Goal: Task Accomplishment & Management: Manage account settings

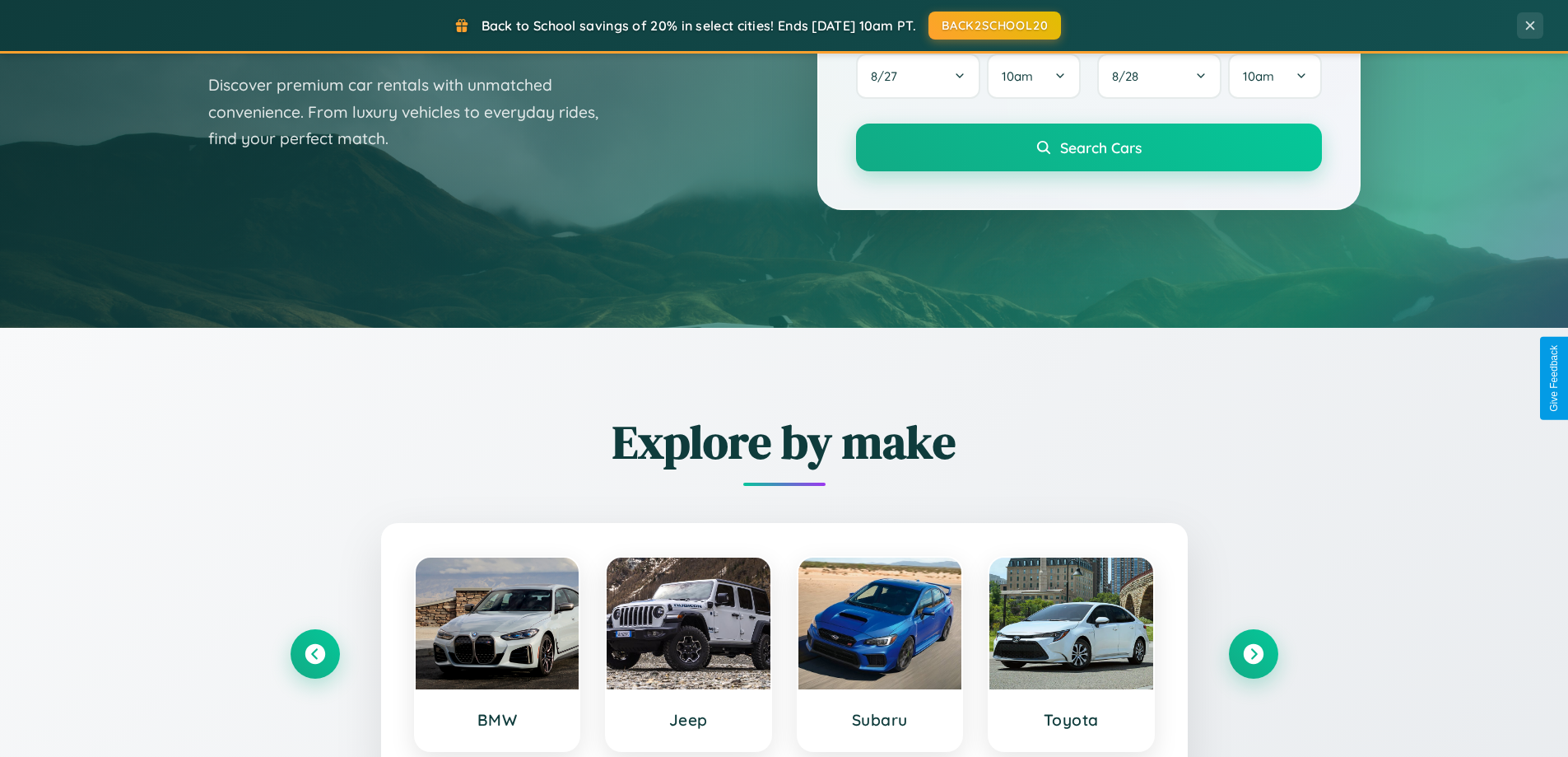
scroll to position [1133, 0]
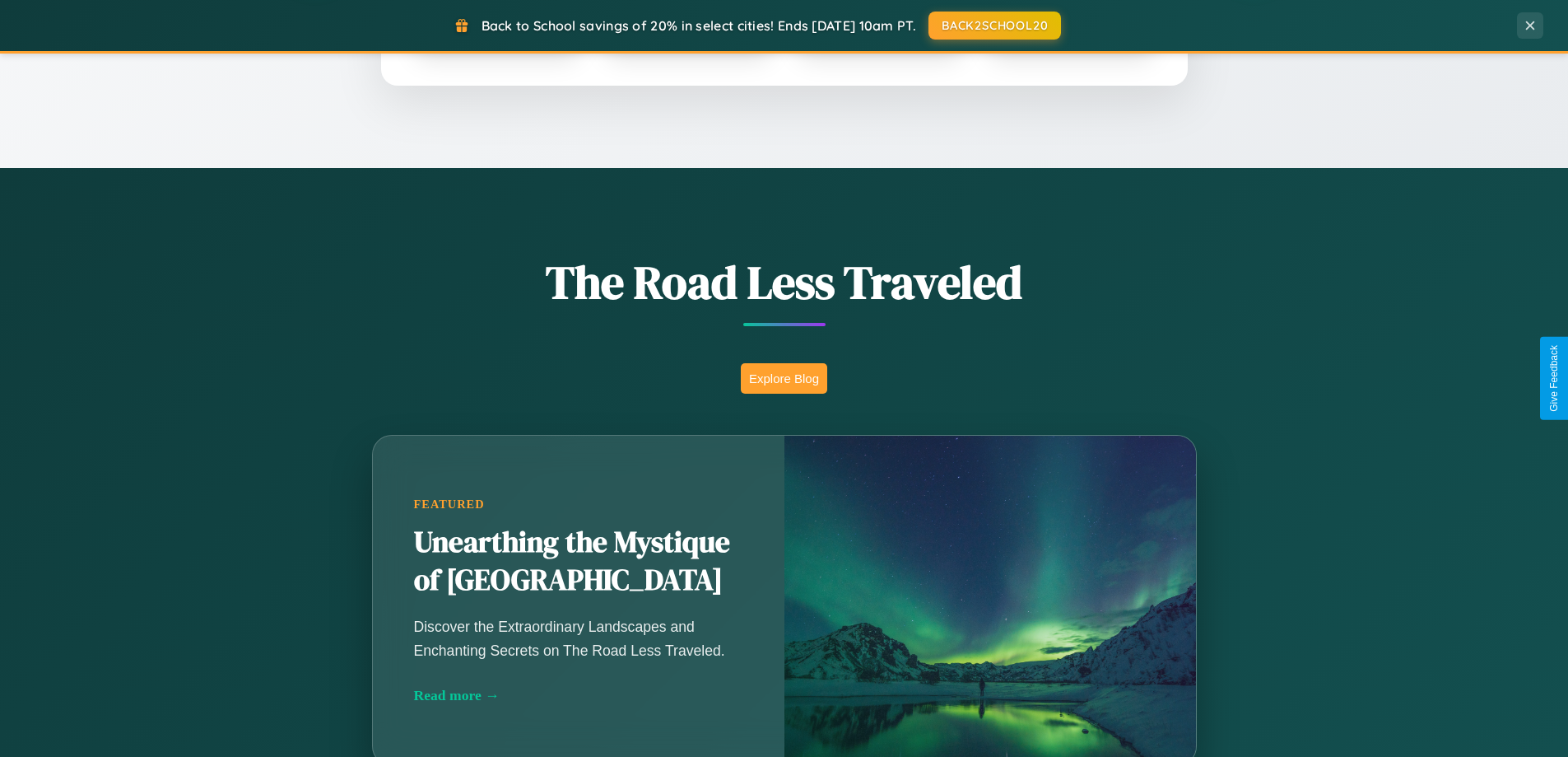
click at [784, 378] on button "Explore Blog" at bounding box center [784, 378] width 86 height 30
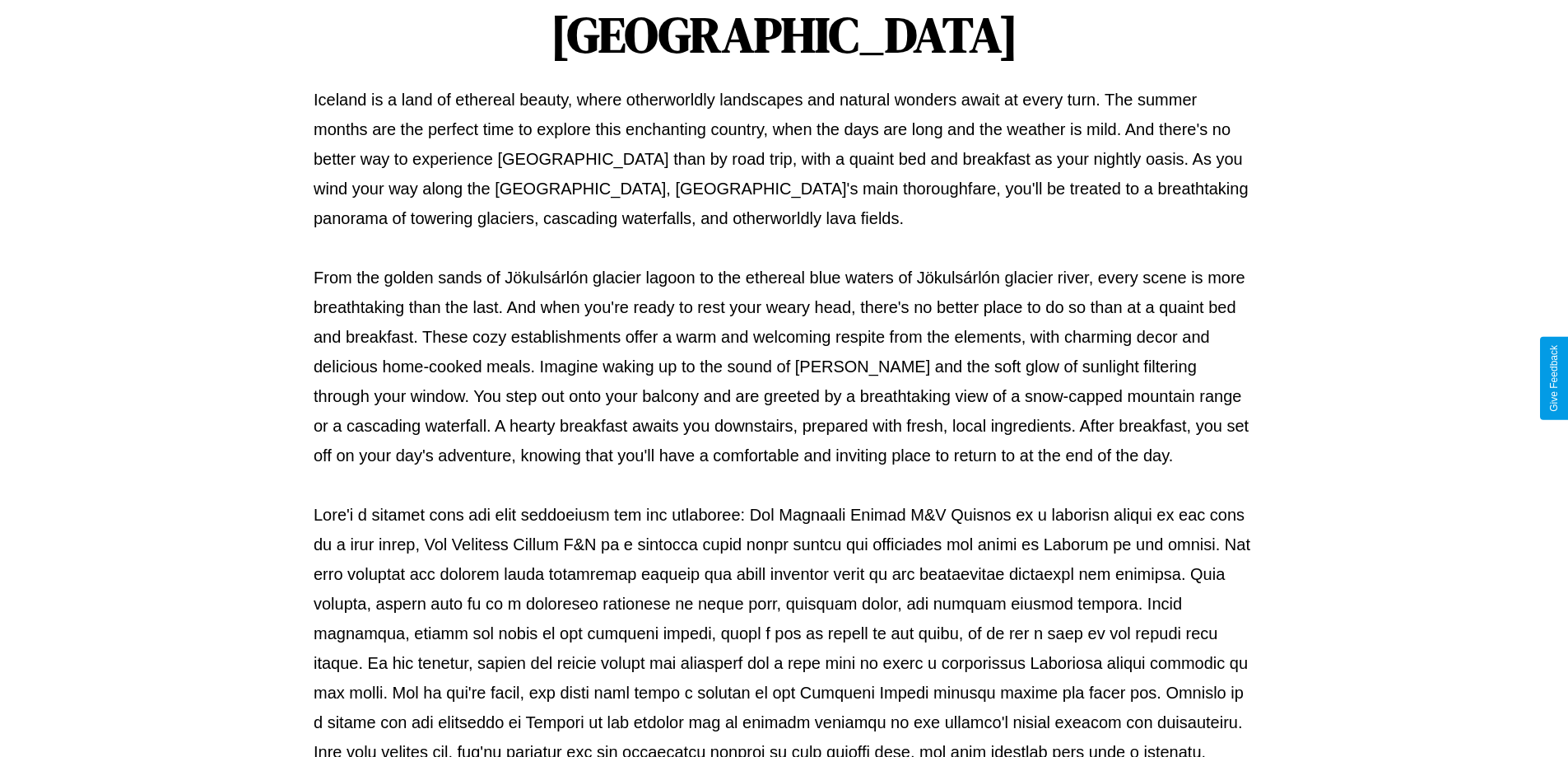
scroll to position [533, 0]
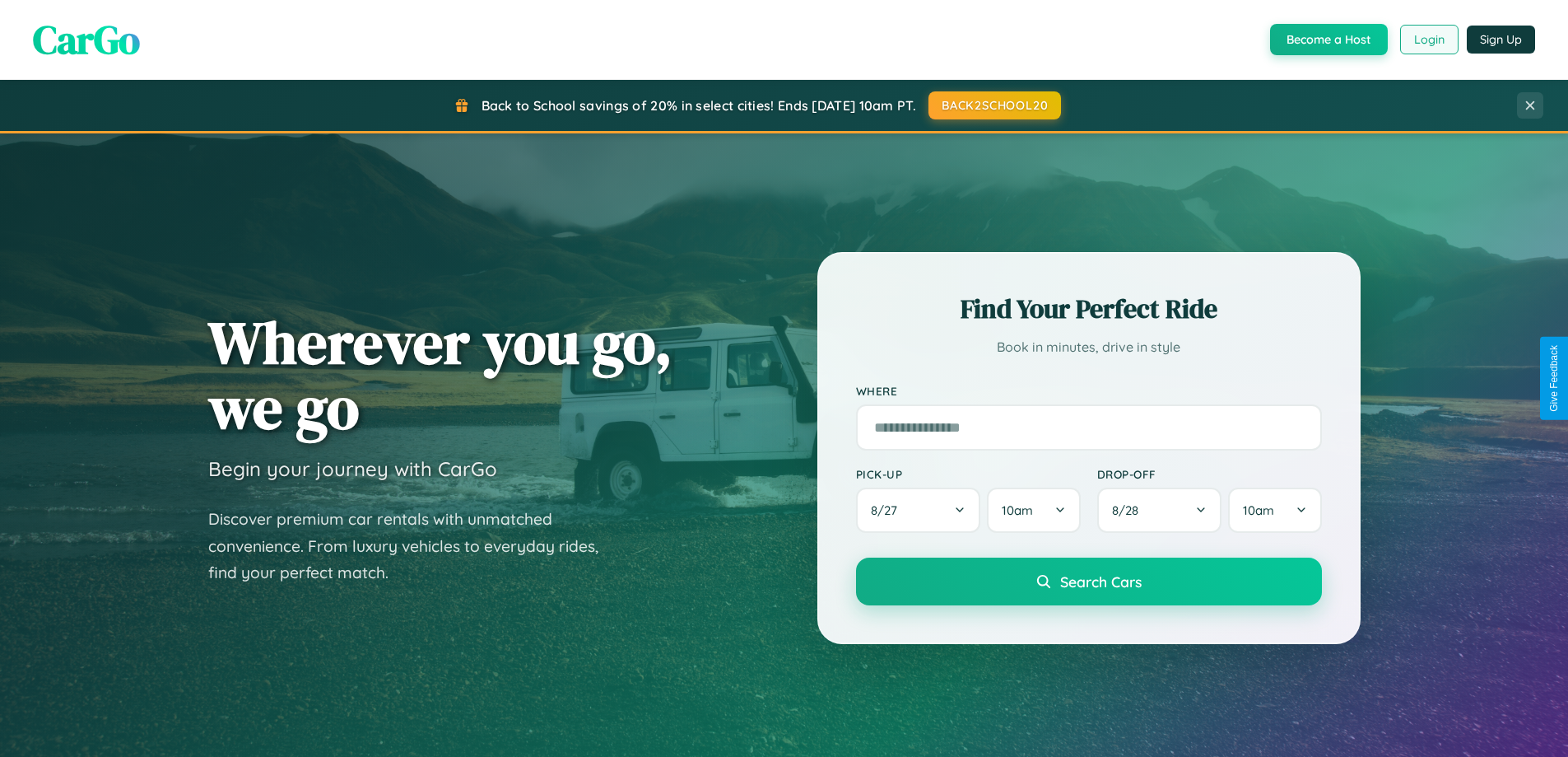
click at [1428, 39] on button "Login" at bounding box center [1430, 39] width 59 height 29
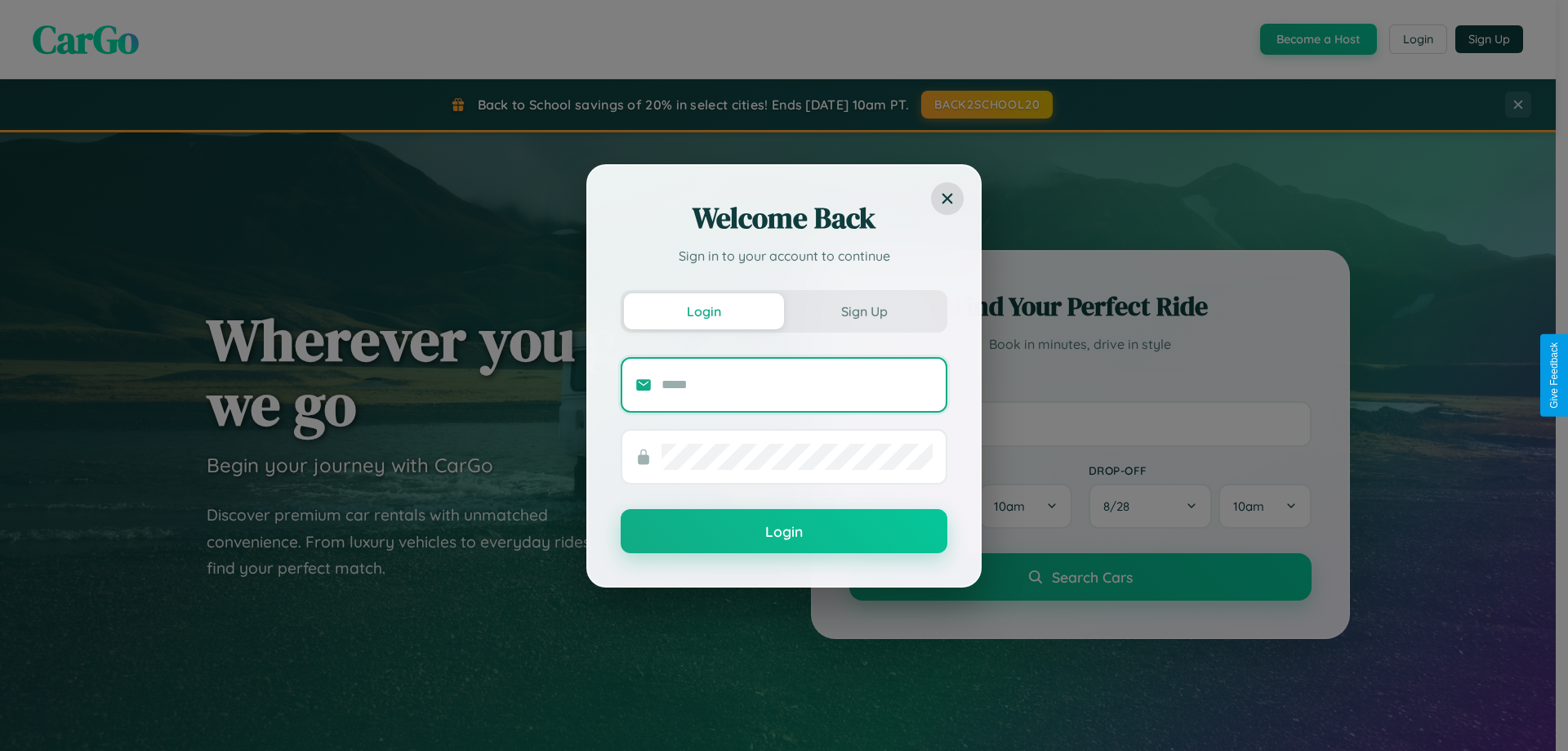
click at [797, 384] on input "text" at bounding box center [796, 385] width 271 height 26
type input "**********"
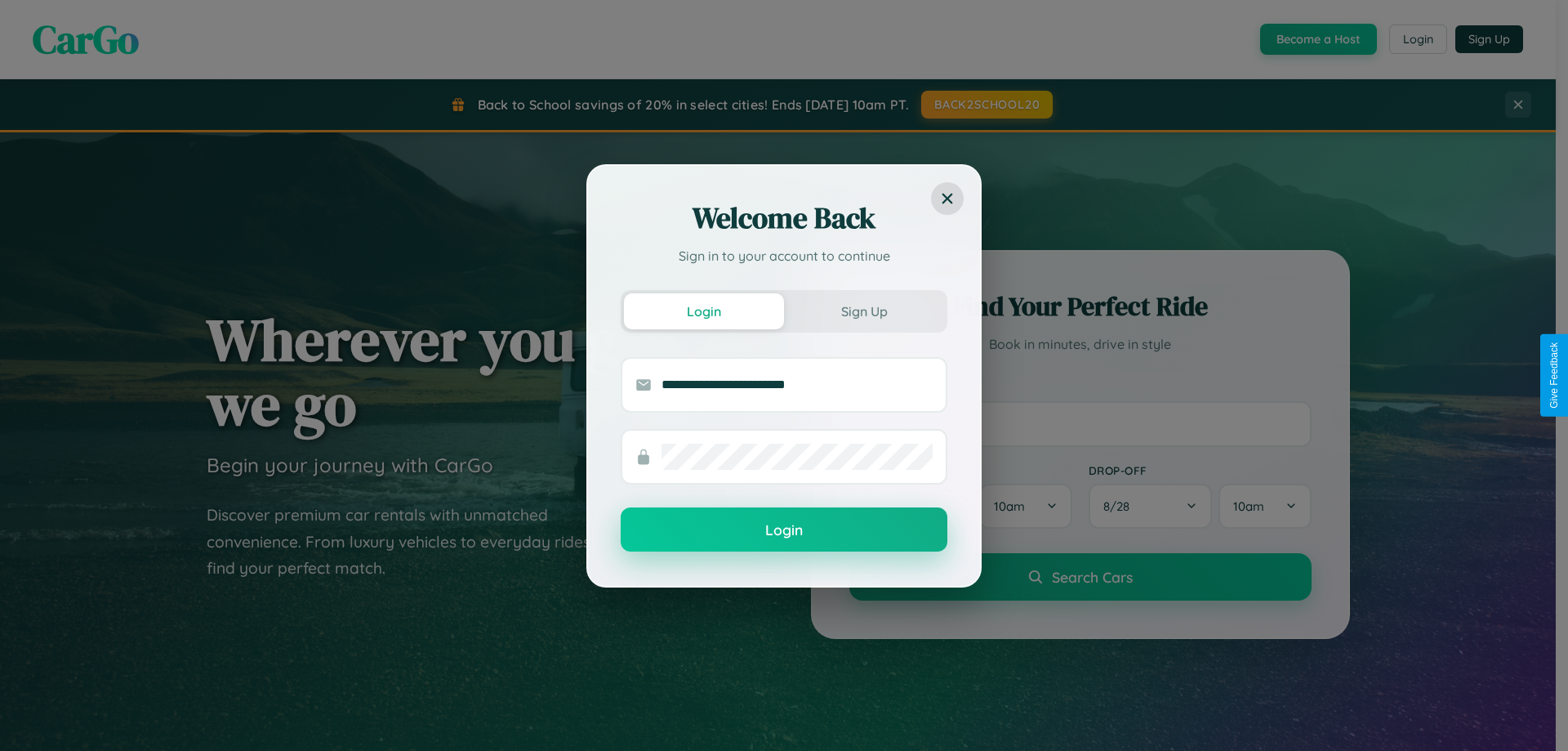
click at [784, 530] on button "Login" at bounding box center [784, 529] width 326 height 44
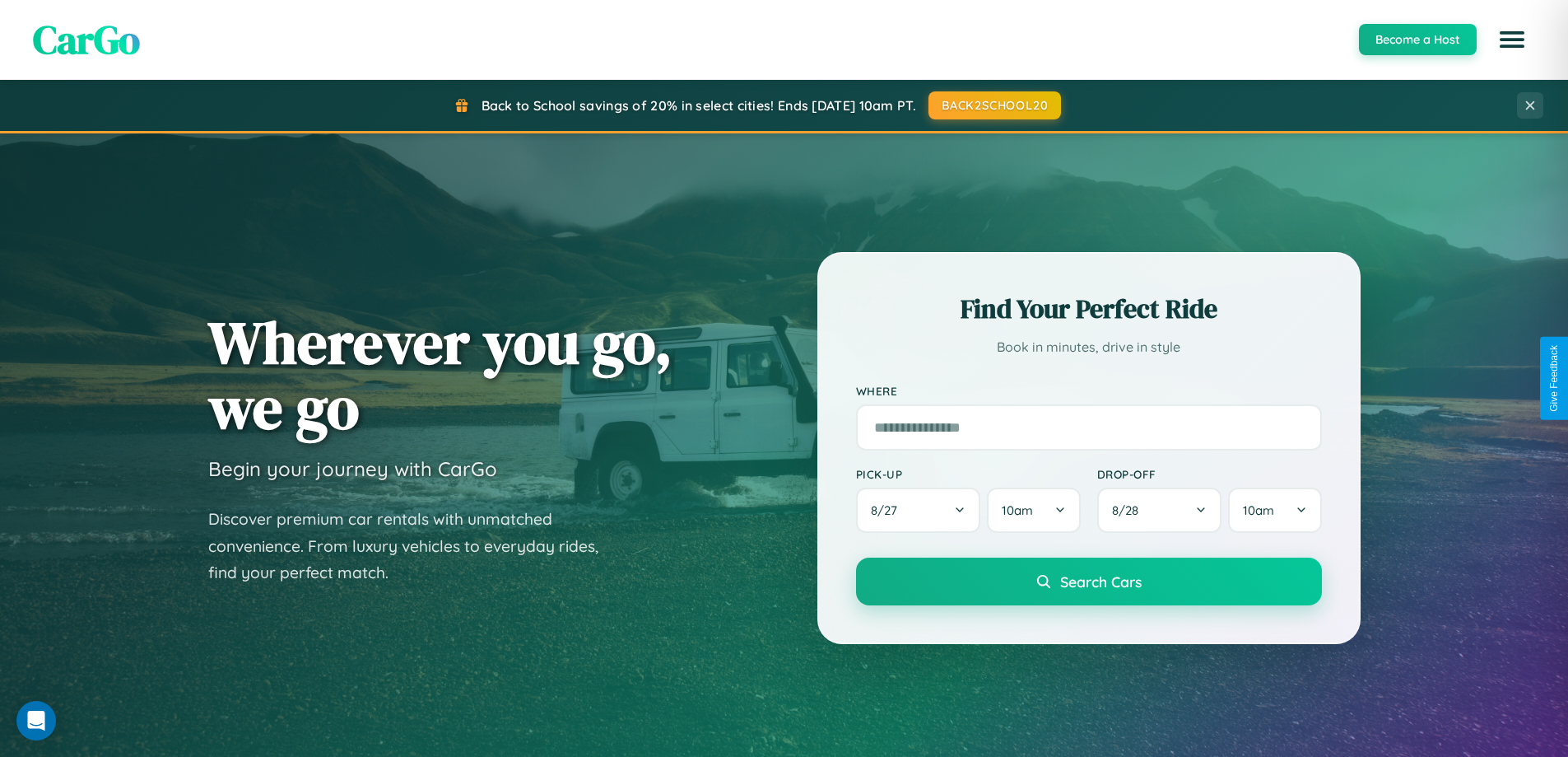
scroll to position [49, 0]
